Goal: Obtain resource: Download file/media

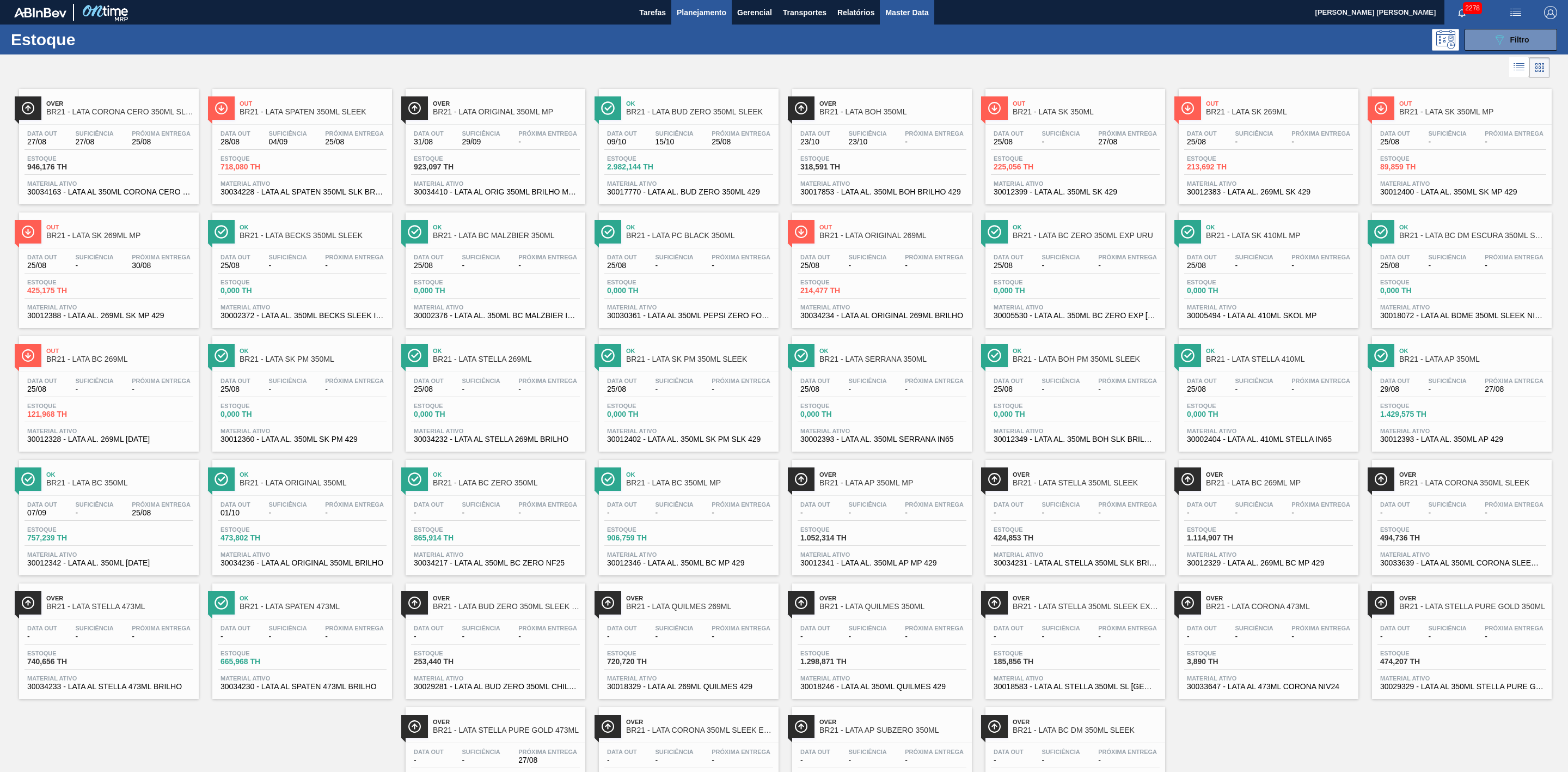
click at [915, 10] on span "Master Data" at bounding box center [907, 13] width 43 height 13
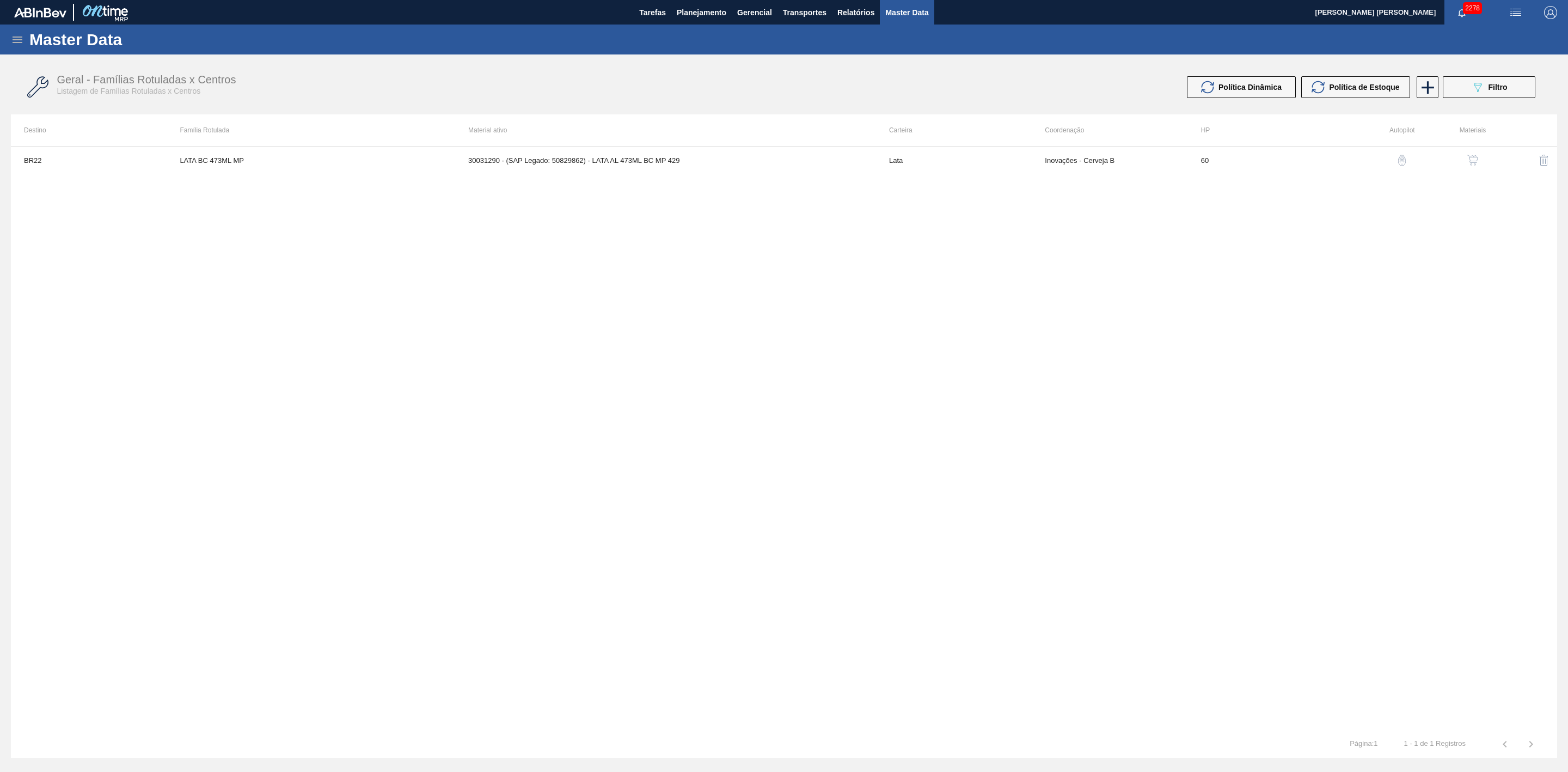
click at [16, 38] on icon at bounding box center [17, 40] width 13 height 13
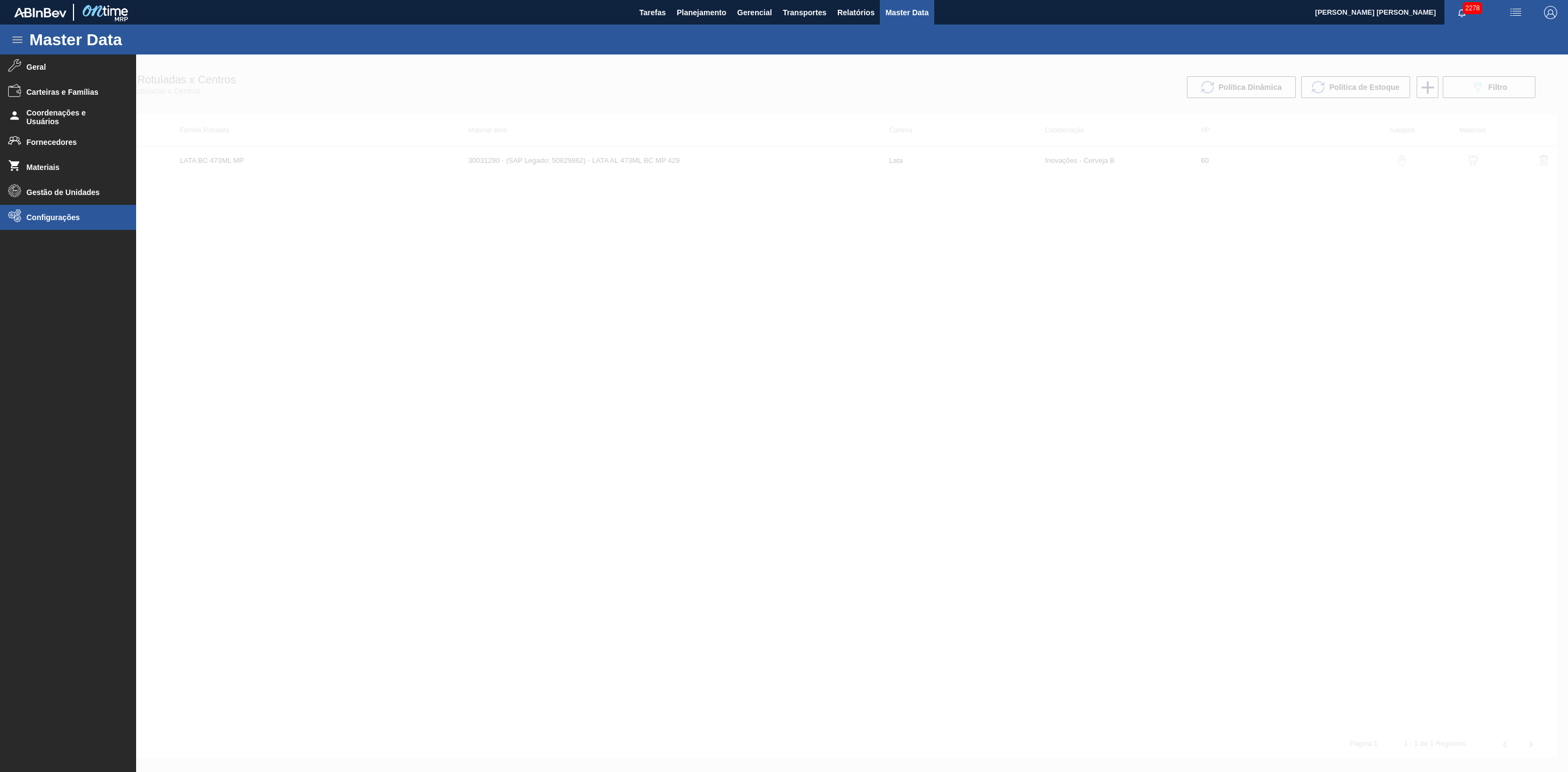
click at [18, 219] on icon at bounding box center [15, 215] width 13 height 13
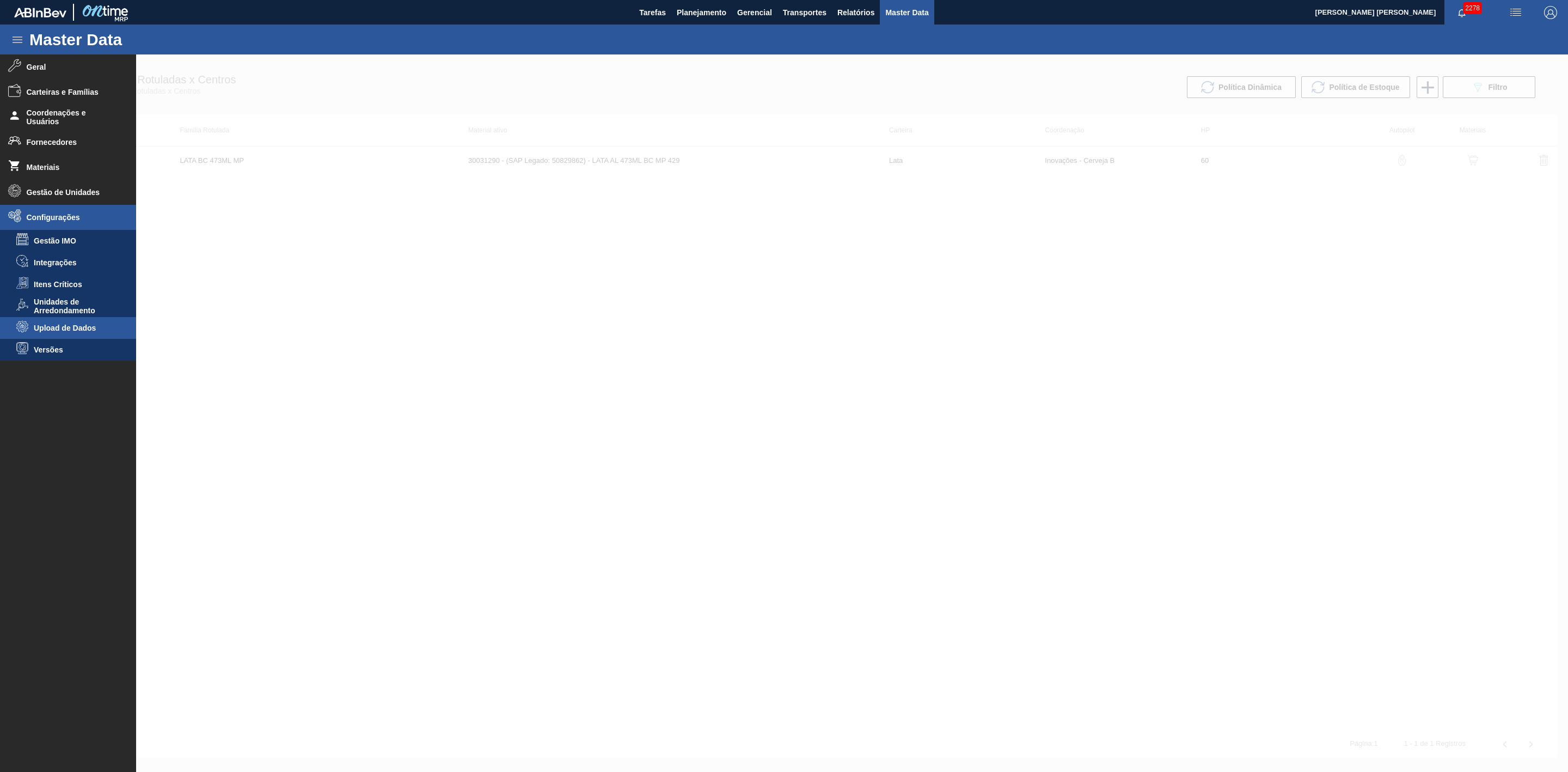
click at [66, 327] on span "Upload de Dados" at bounding box center [75, 328] width 84 height 8
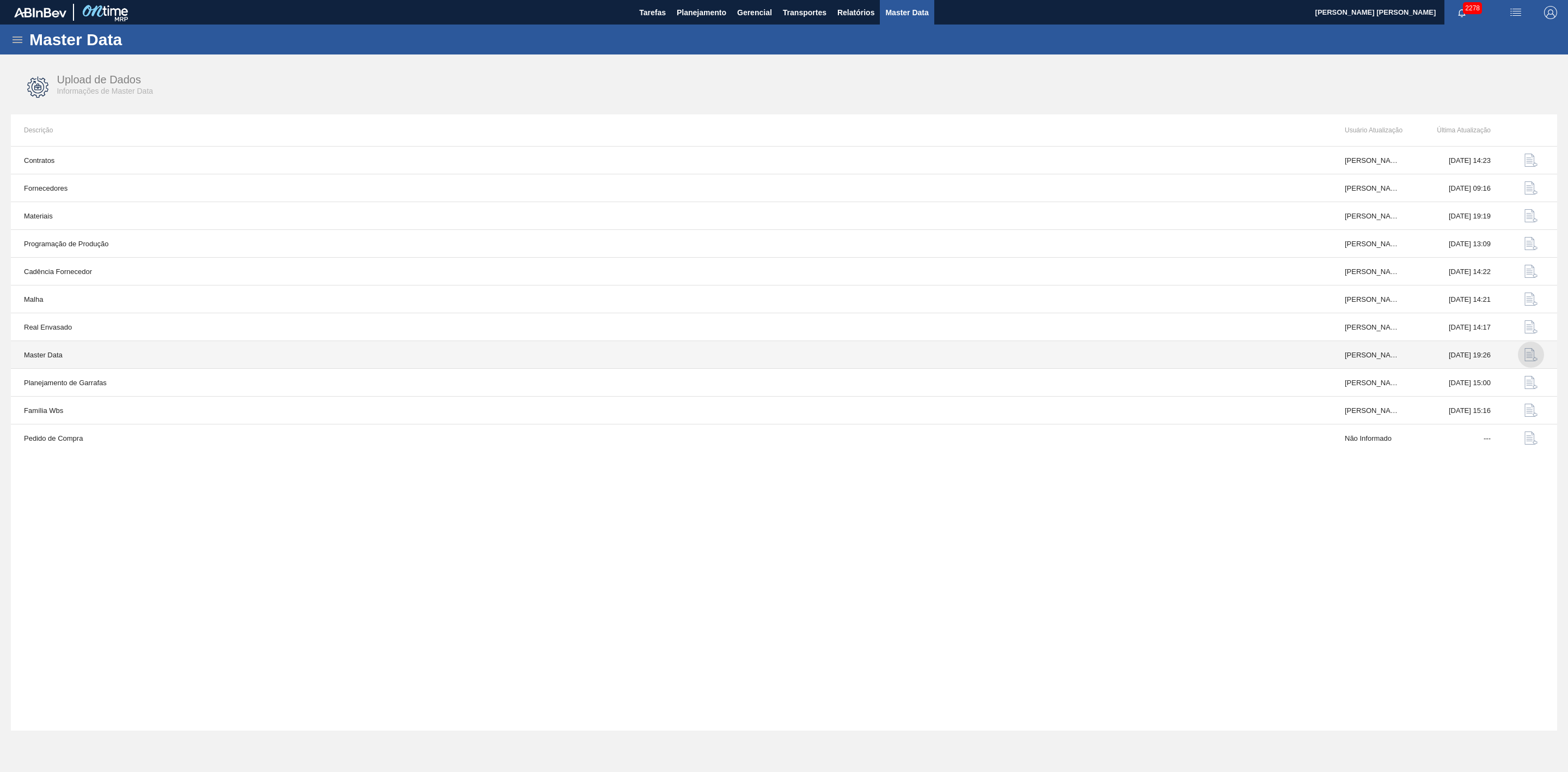
click at [1045, 355] on img "button" at bounding box center [1531, 354] width 13 height 13
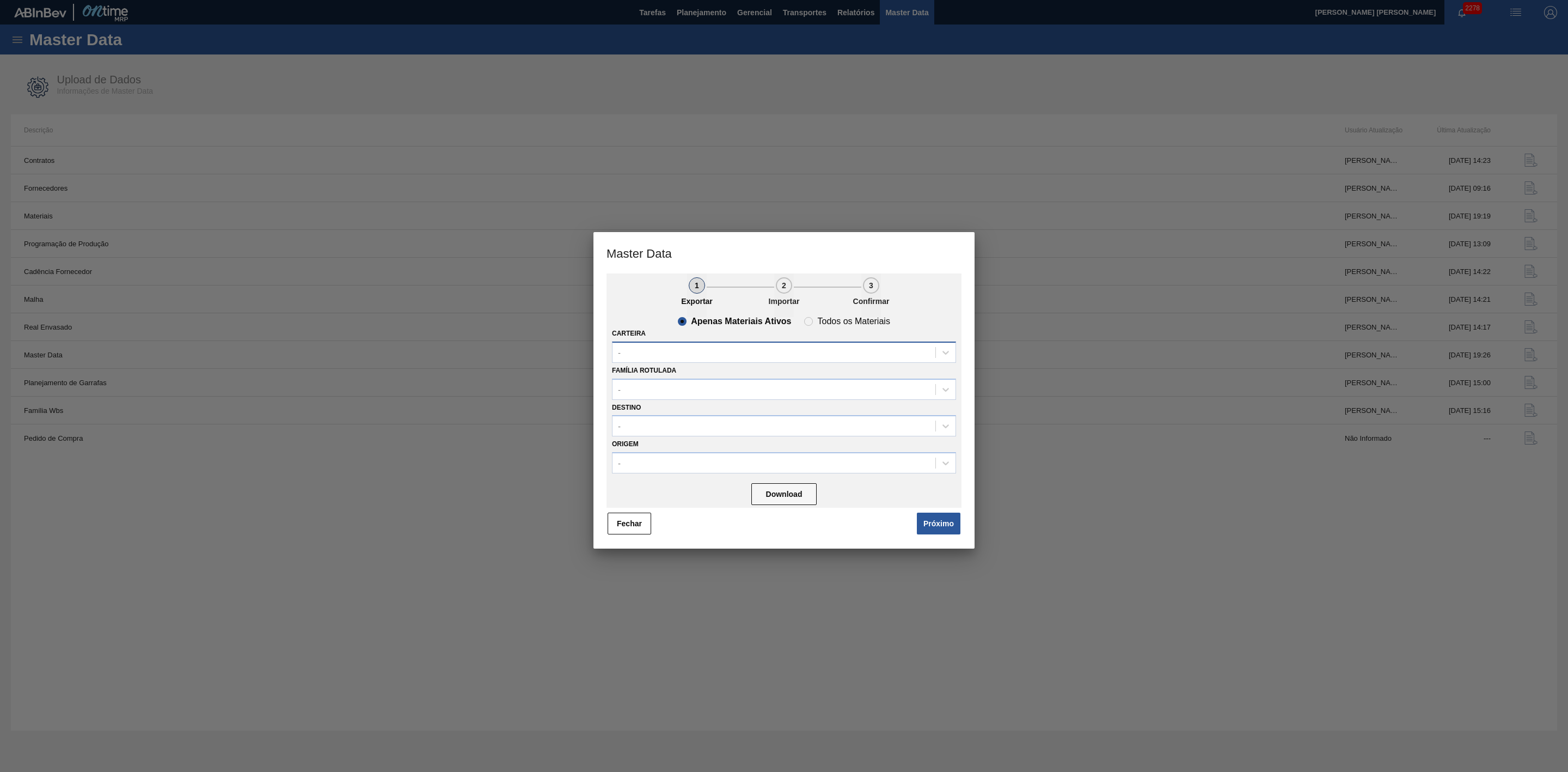
click at [742, 353] on div "-" at bounding box center [774, 352] width 323 height 16
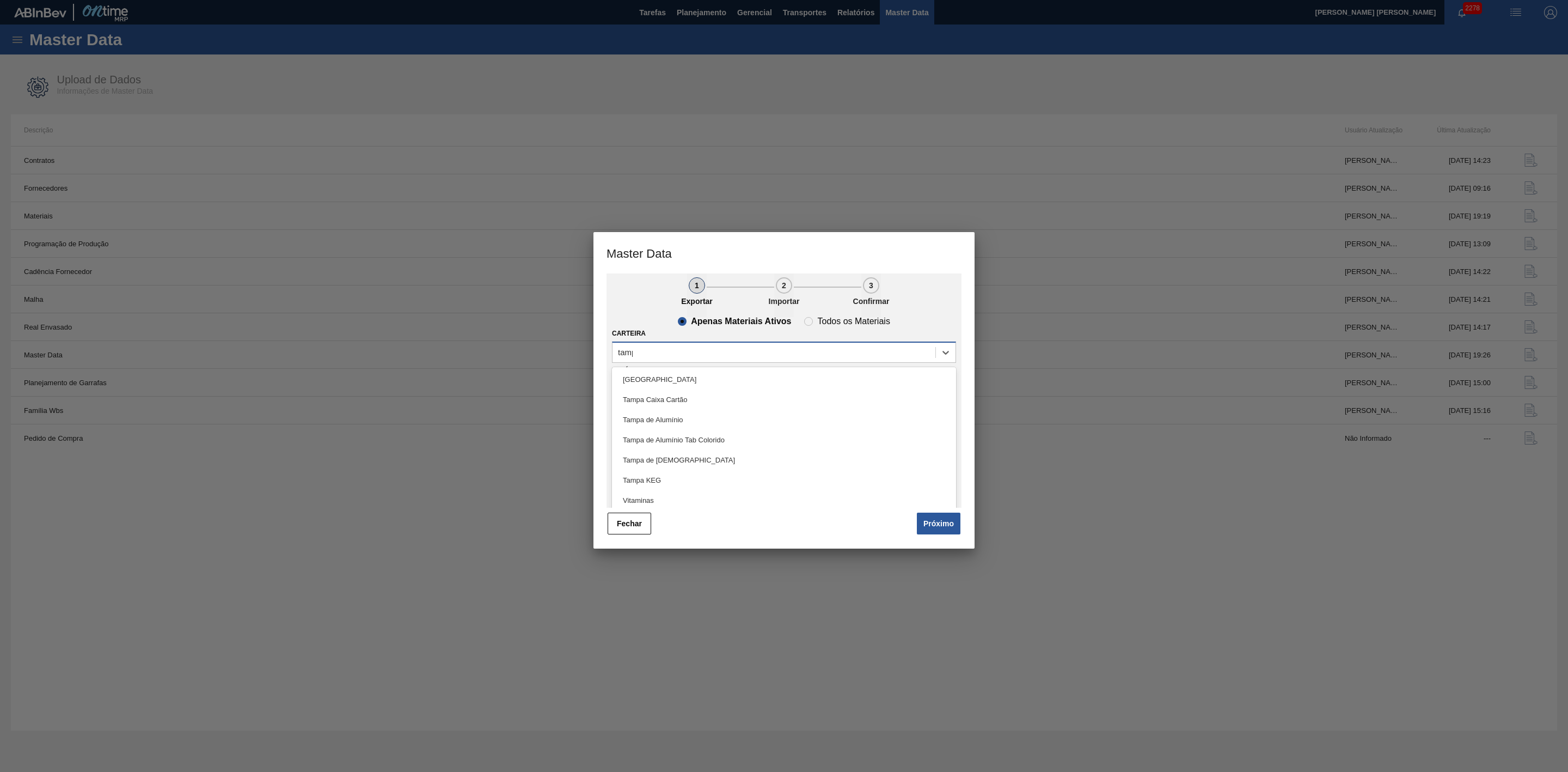
type input "[GEOGRAPHIC_DATA]"
click at [661, 460] on div "Tampa de [DEMOGRAPHIC_DATA]" at bounding box center [784, 460] width 344 height 20
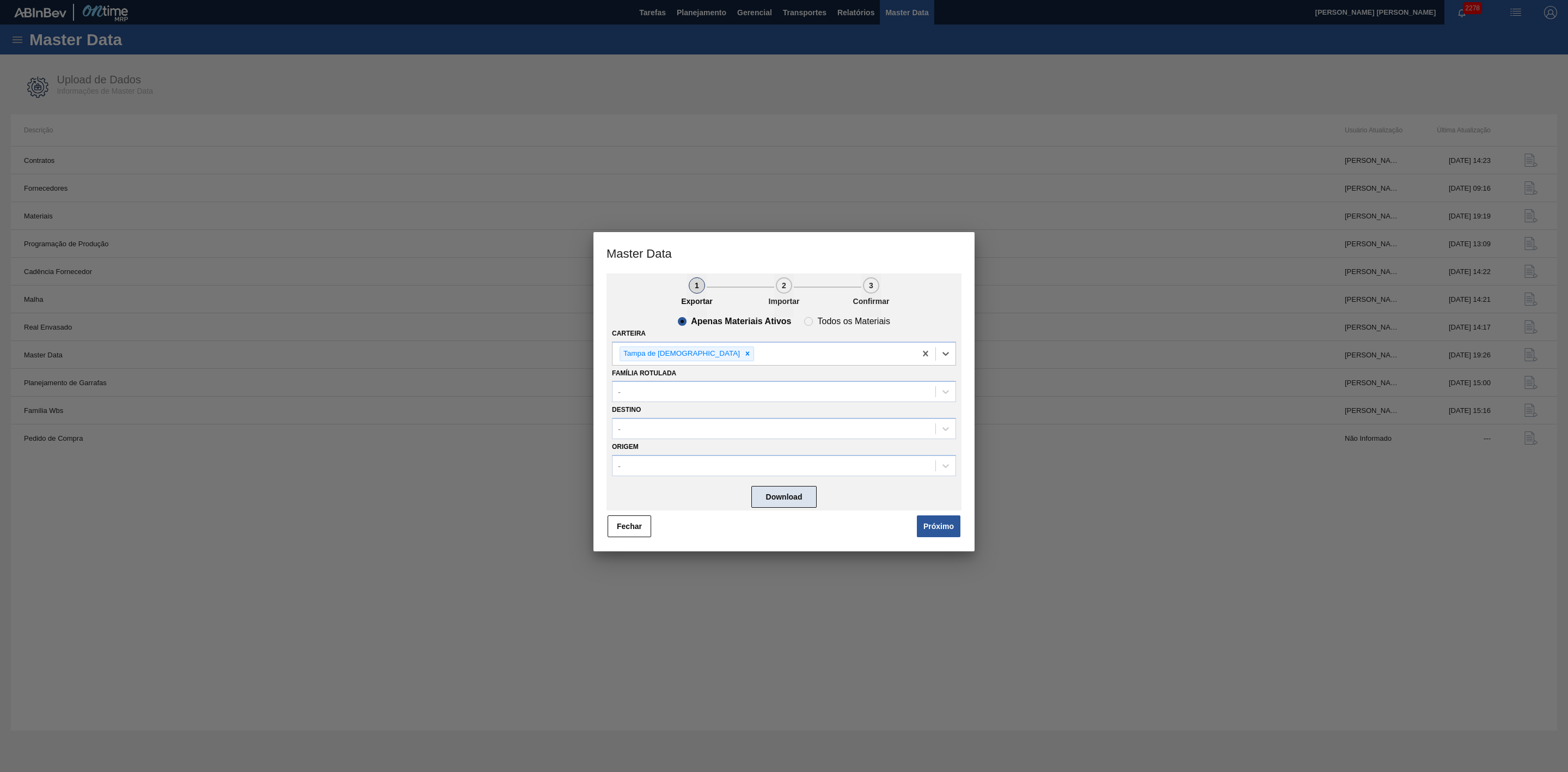
click at [789, 500] on button "Download" at bounding box center [784, 496] width 66 height 22
